Goal: Use online tool/utility: Use online tool/utility

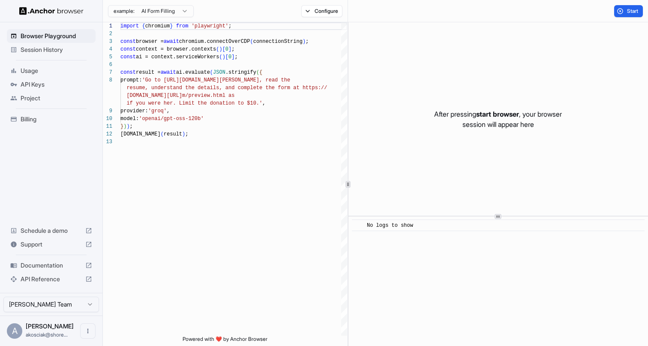
scroll to position [54, 0]
click at [47, 82] on span "API Keys" at bounding box center [57, 84] width 72 height 9
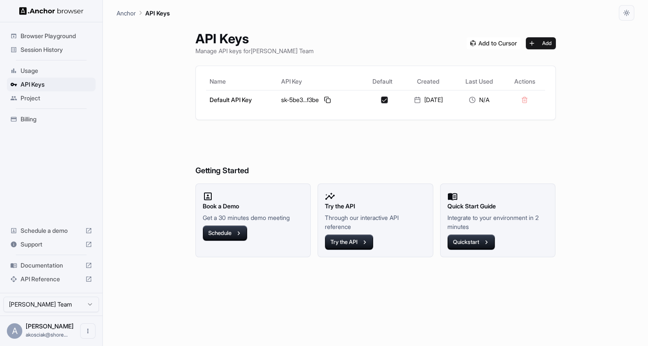
click at [51, 70] on span "Usage" at bounding box center [57, 70] width 72 height 9
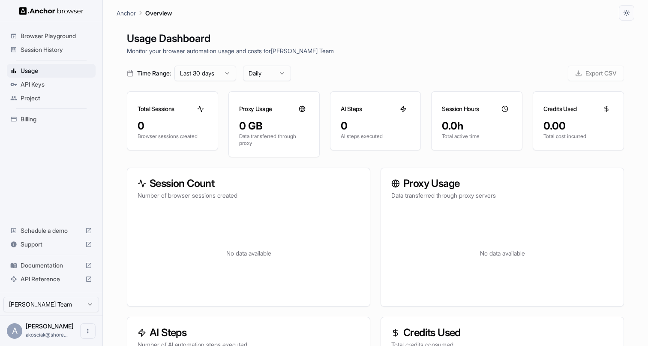
click at [58, 53] on span "Session History" at bounding box center [57, 49] width 72 height 9
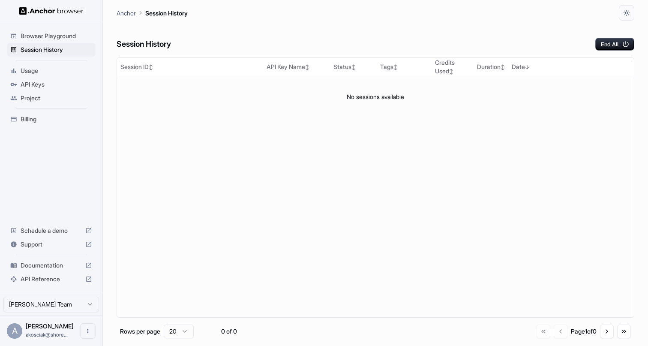
click at [68, 33] on span "Browser Playground" at bounding box center [57, 36] width 72 height 9
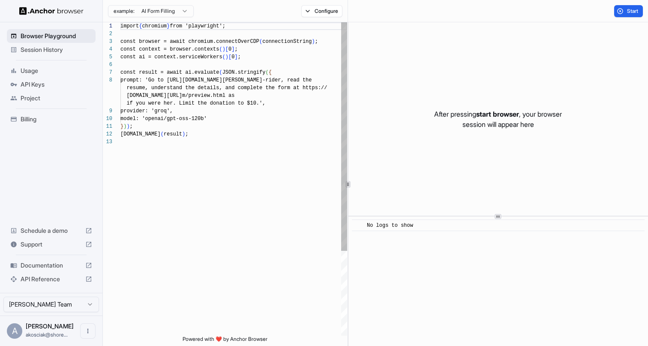
scroll to position [54, 0]
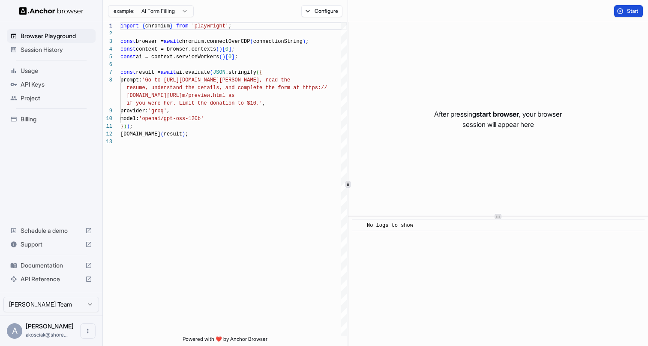
click at [624, 9] on button "Start" at bounding box center [628, 11] width 29 height 12
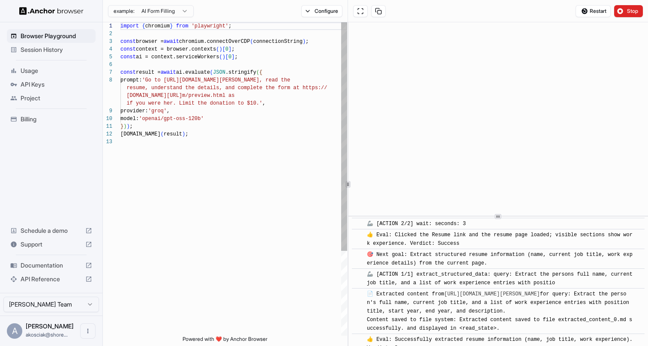
scroll to position [198, 0]
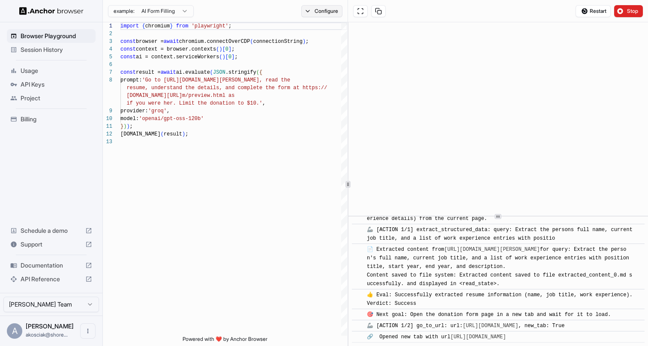
click at [308, 9] on button "Configure" at bounding box center [322, 11] width 42 height 12
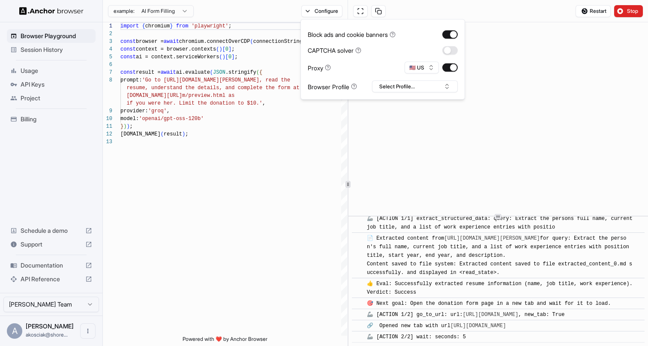
click at [265, 18] on div "example: AI Form Filling Configure" at bounding box center [225, 11] width 245 height 22
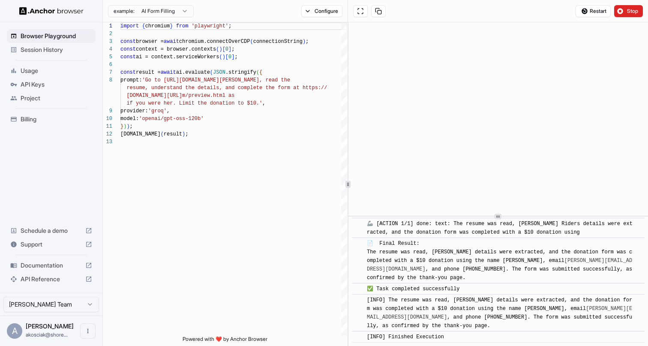
scroll to position [473, 0]
click at [43, 100] on span "Project" at bounding box center [57, 98] width 72 height 9
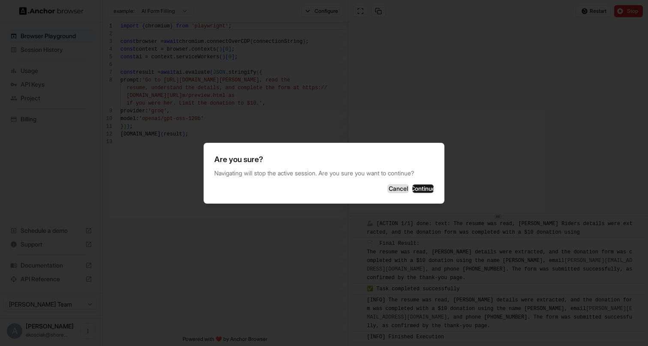
click at [387, 184] on button "Cancel" at bounding box center [397, 188] width 21 height 9
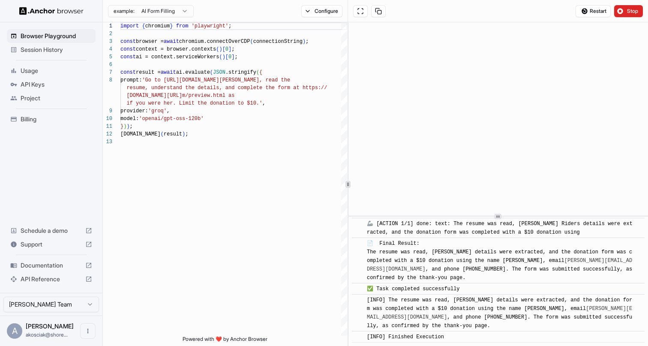
click at [38, 96] on span "Project" at bounding box center [57, 98] width 72 height 9
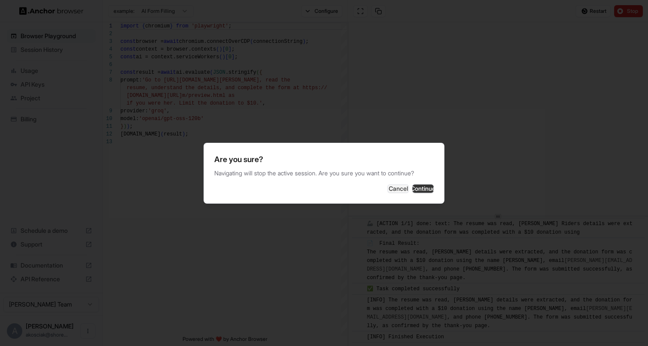
click at [412, 186] on button "Continue" at bounding box center [422, 188] width 21 height 9
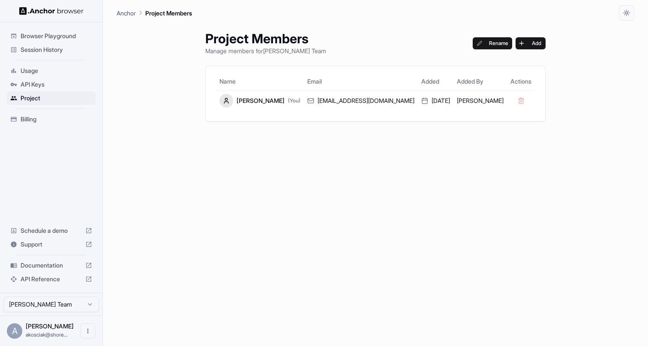
click at [41, 279] on span "API Reference" at bounding box center [51, 279] width 61 height 9
